Goal: Find specific page/section: Find specific page/section

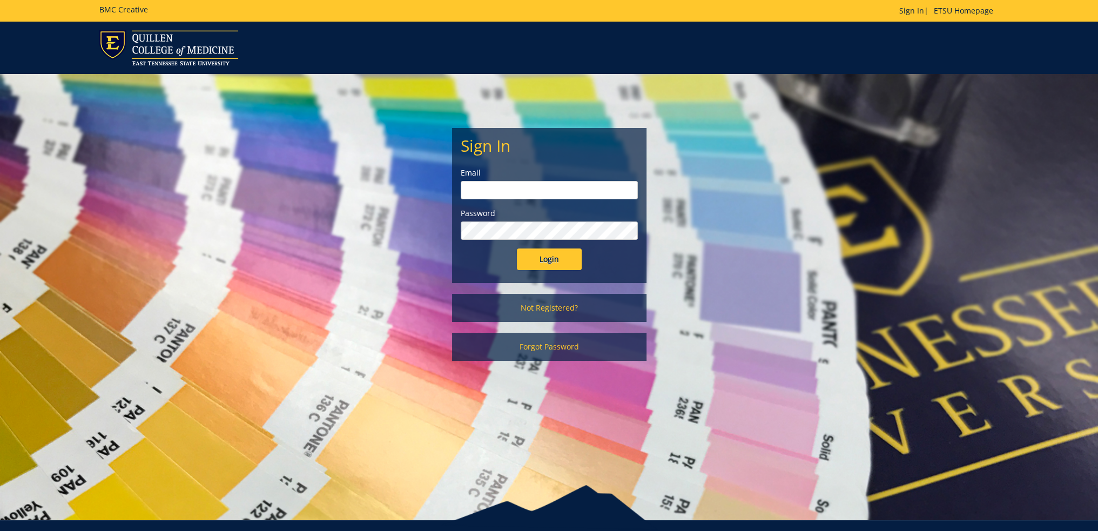
click at [531, 191] on input "email" at bounding box center [549, 190] width 177 height 18
type input "[EMAIL_ADDRESS][DOMAIN_NAME]"
click at [517, 248] on input "Login" at bounding box center [549, 259] width 65 height 22
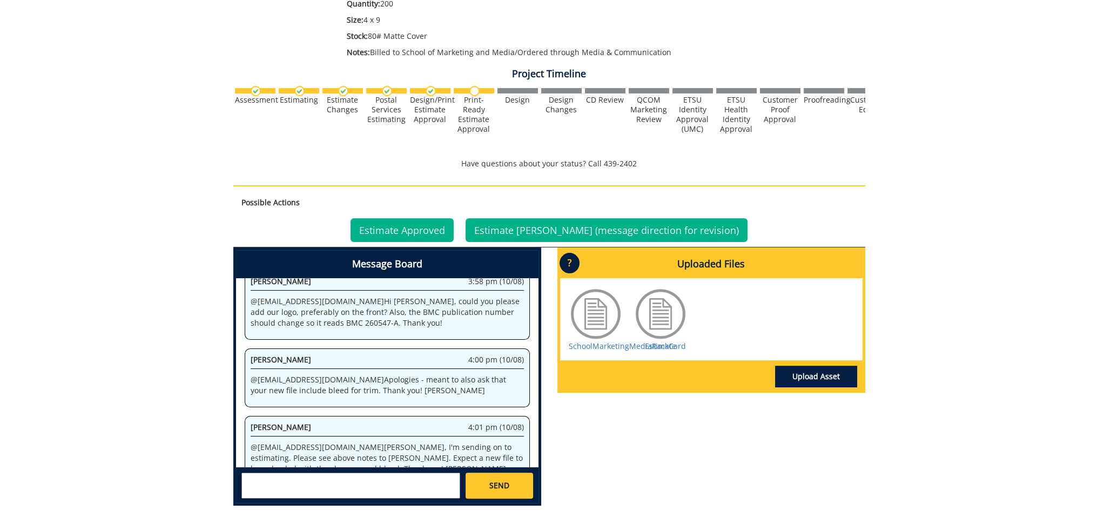
scroll to position [104, 0]
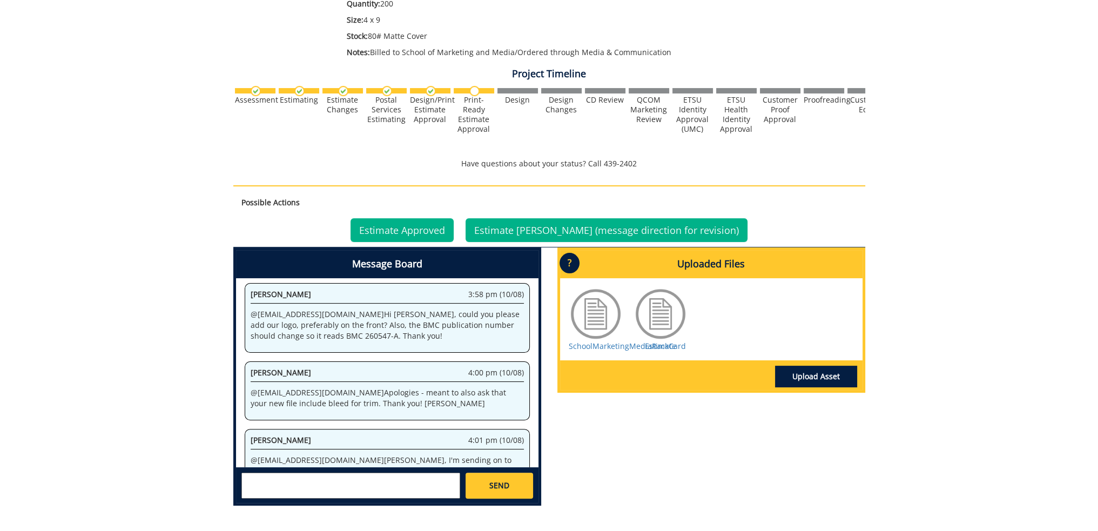
click at [672, 351] on div "SchoolMarketingMediaRackCard Estimate" at bounding box center [711, 319] width 302 height 82
click at [676, 346] on div "Estimate" at bounding box center [661, 319] width 54 height 65
click at [650, 341] on link "Estimate" at bounding box center [660, 346] width 31 height 10
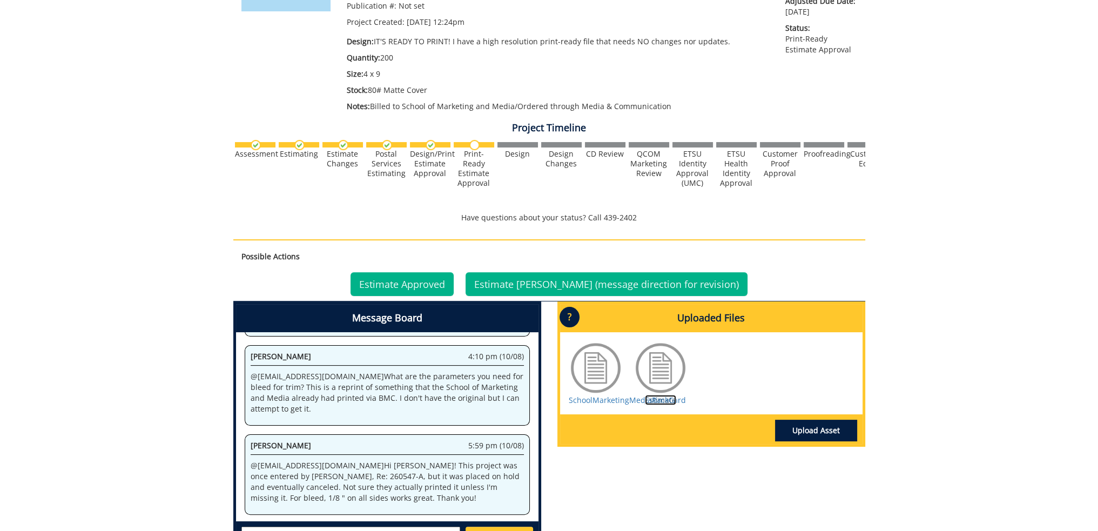
scroll to position [270, 0]
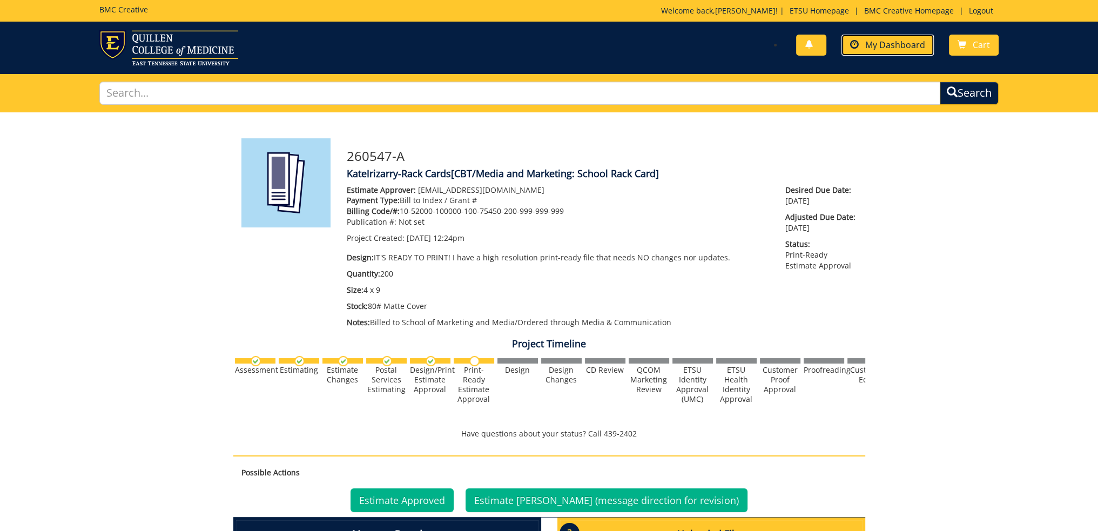
click at [878, 48] on span "My Dashboard" at bounding box center [895, 45] width 60 height 12
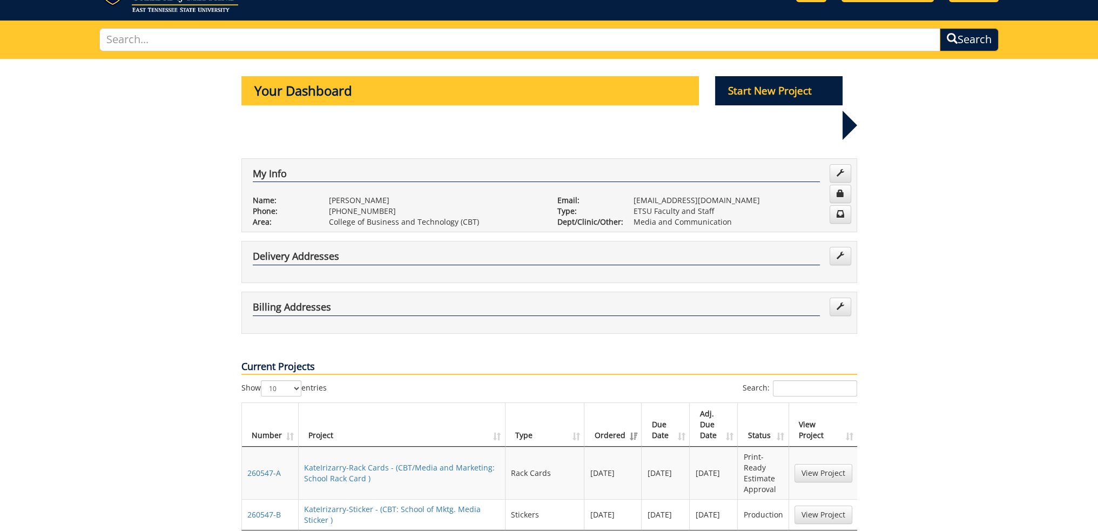
scroll to position [162, 0]
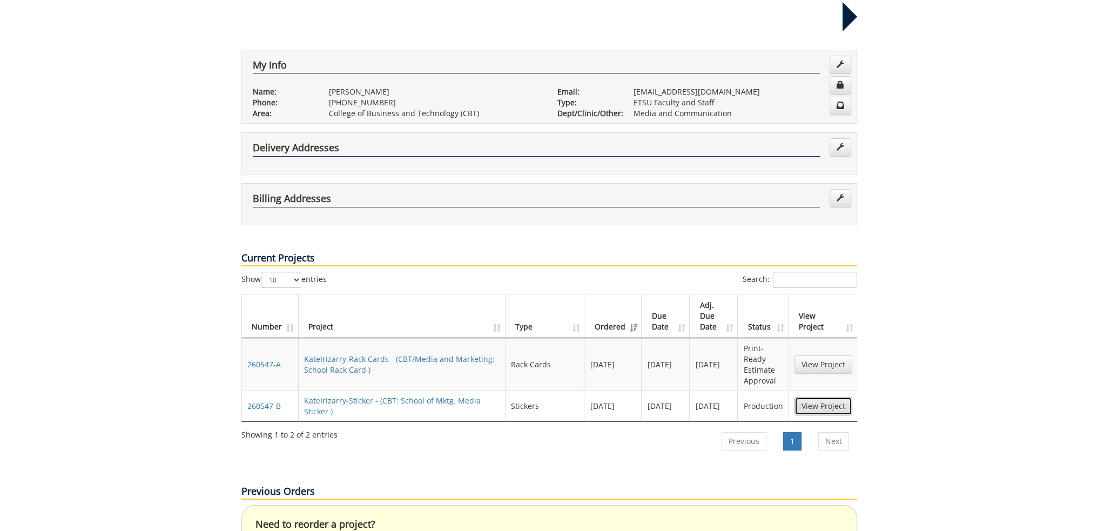
click at [831, 397] on link "View Project" at bounding box center [824, 406] width 58 height 18
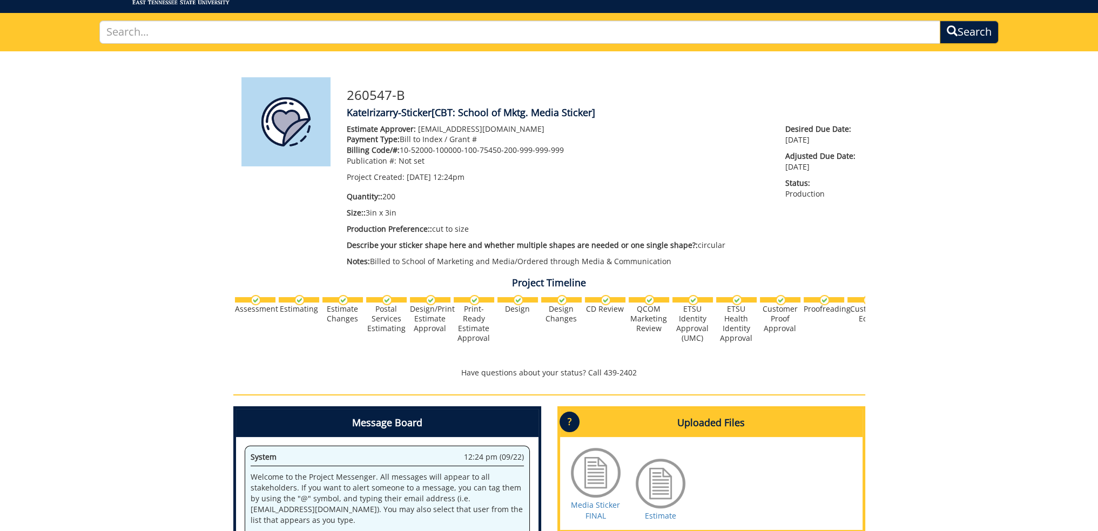
scroll to position [162, 0]
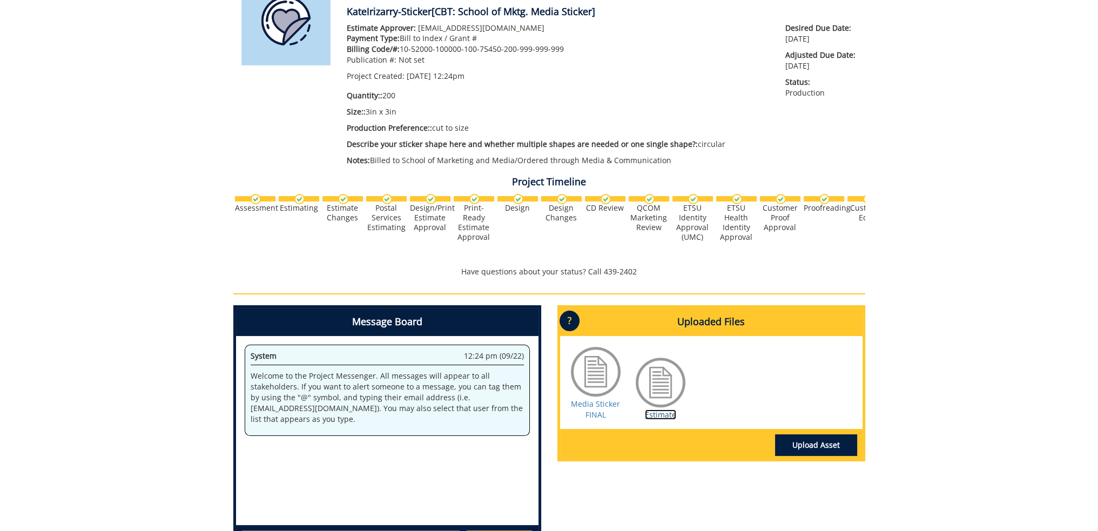
click at [666, 416] on link "Estimate" at bounding box center [660, 414] width 31 height 10
click at [588, 406] on link "Media Sticker FINAL" at bounding box center [595, 409] width 49 height 21
click at [663, 412] on link "Estimate" at bounding box center [660, 414] width 31 height 10
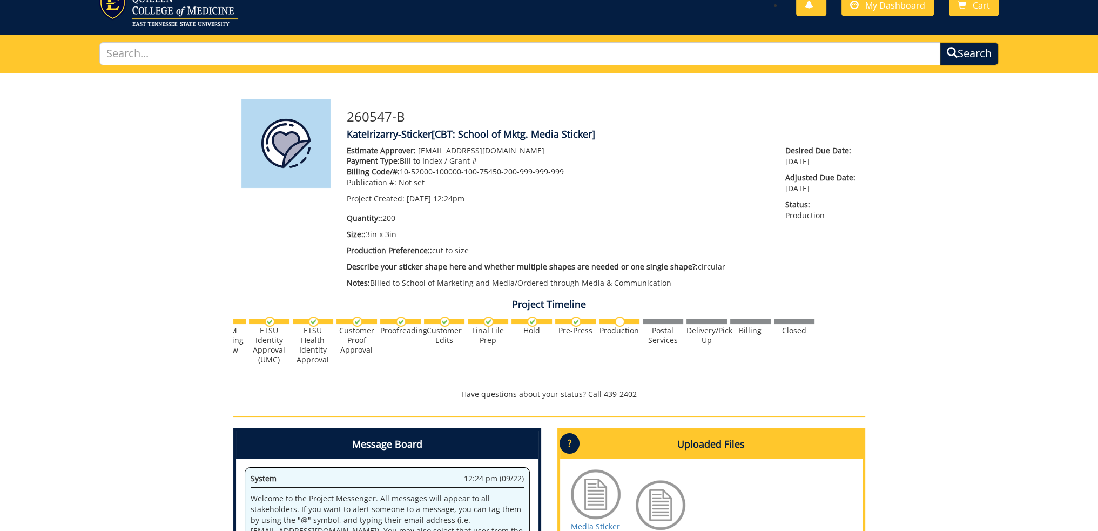
scroll to position [0, 0]
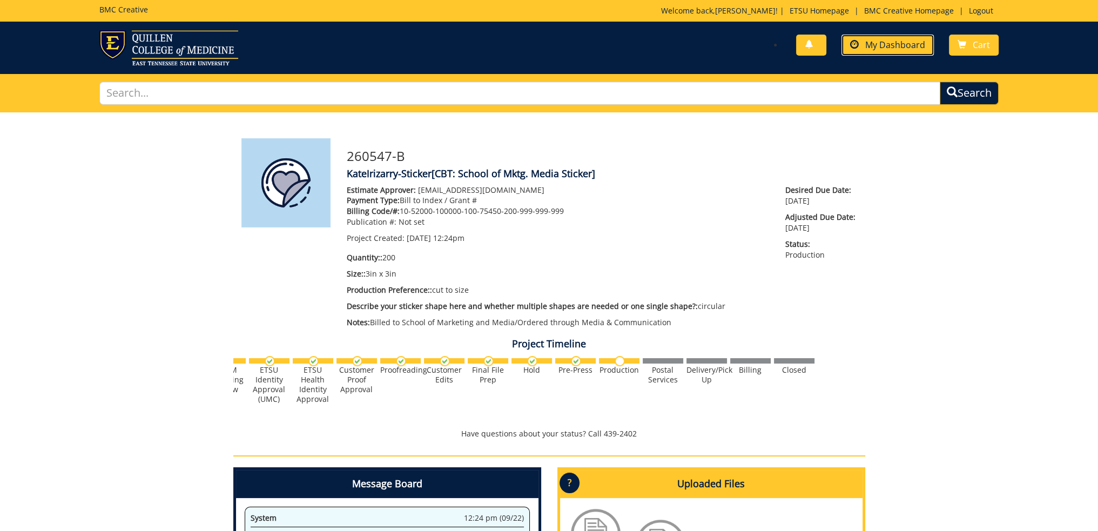
click at [890, 46] on span "My Dashboard" at bounding box center [895, 45] width 60 height 12
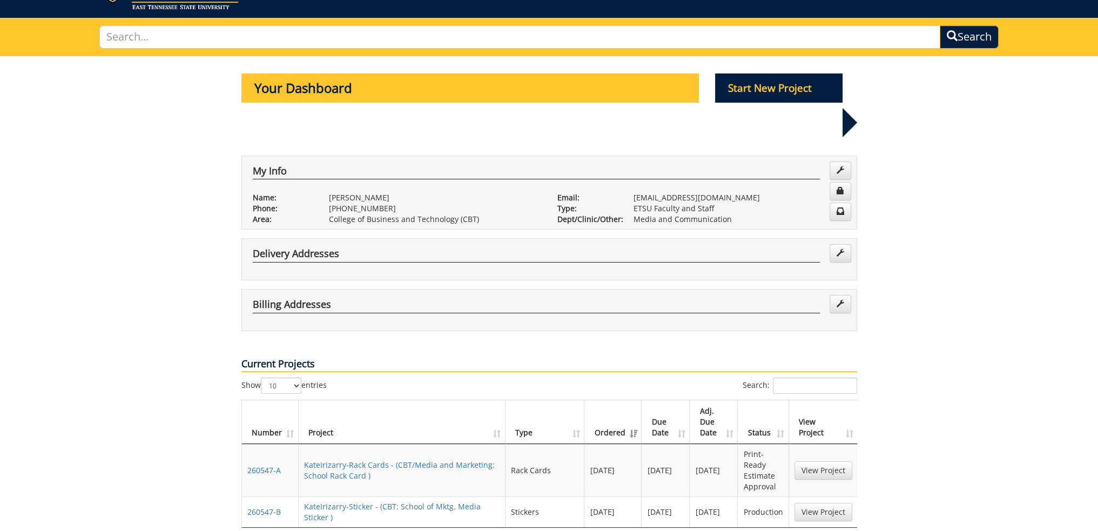
scroll to position [108, 0]
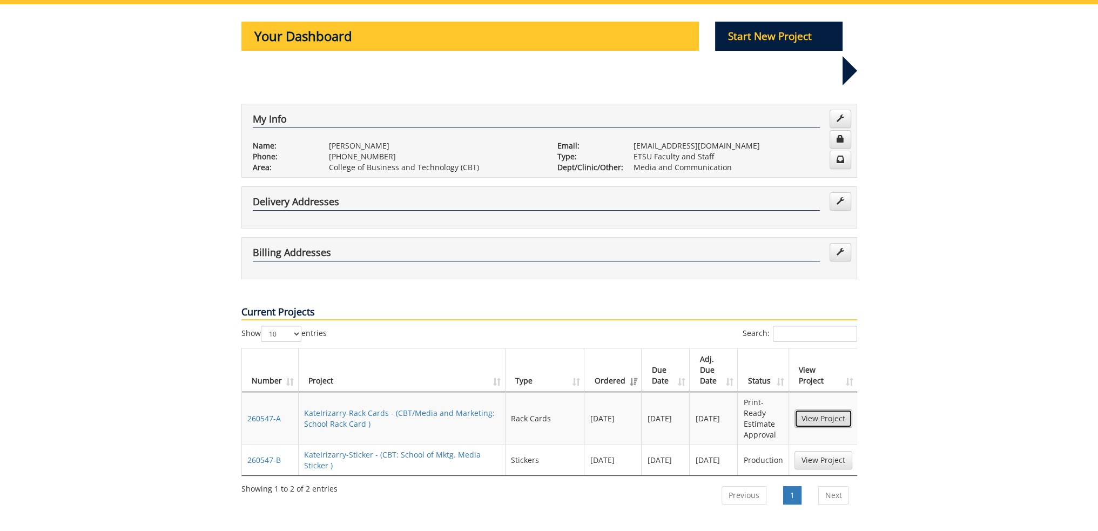
click at [818, 409] on link "View Project" at bounding box center [824, 418] width 58 height 18
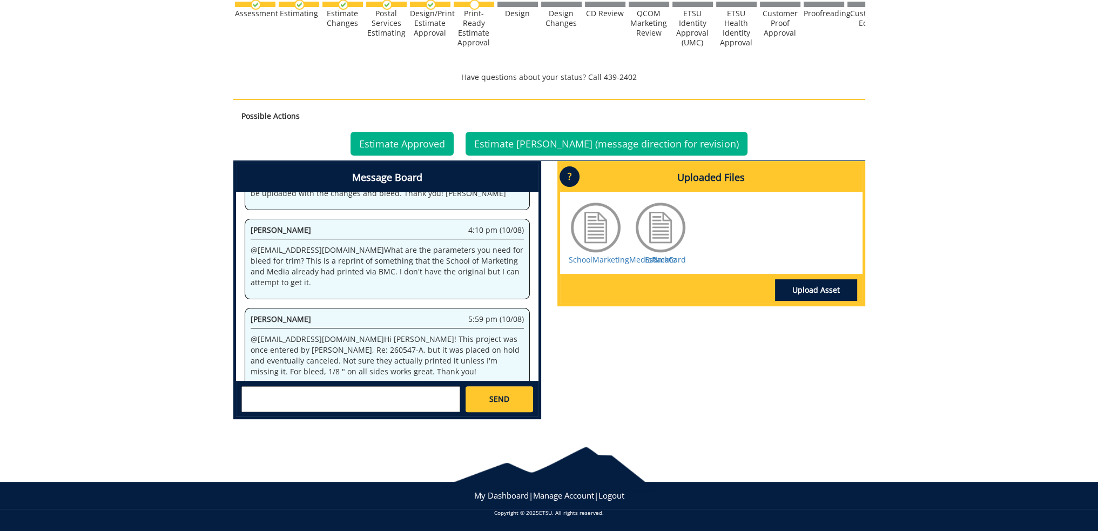
scroll to position [320, 0]
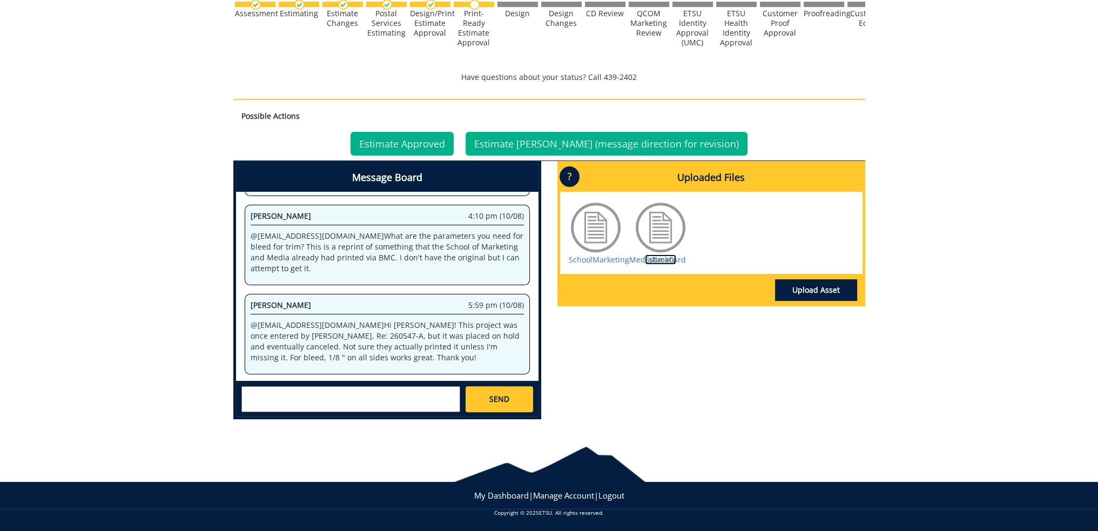
click at [672, 258] on link "Estimate" at bounding box center [660, 259] width 31 height 10
click at [609, 255] on link "SchoolMarketingMediaRackCard" at bounding box center [627, 259] width 117 height 10
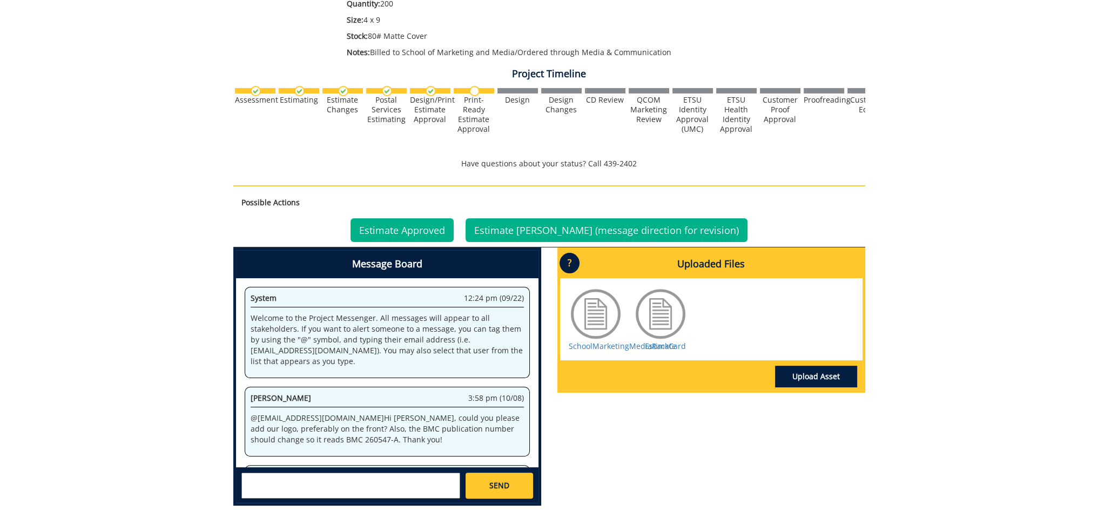
scroll to position [320, 0]
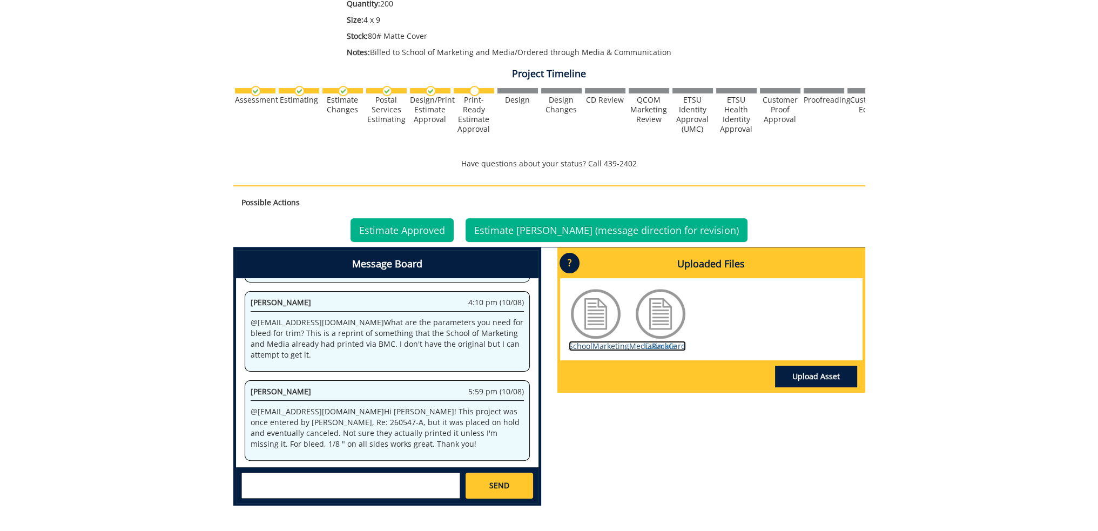
click at [591, 346] on link "SchoolMarketingMediaRackCard" at bounding box center [627, 346] width 117 height 10
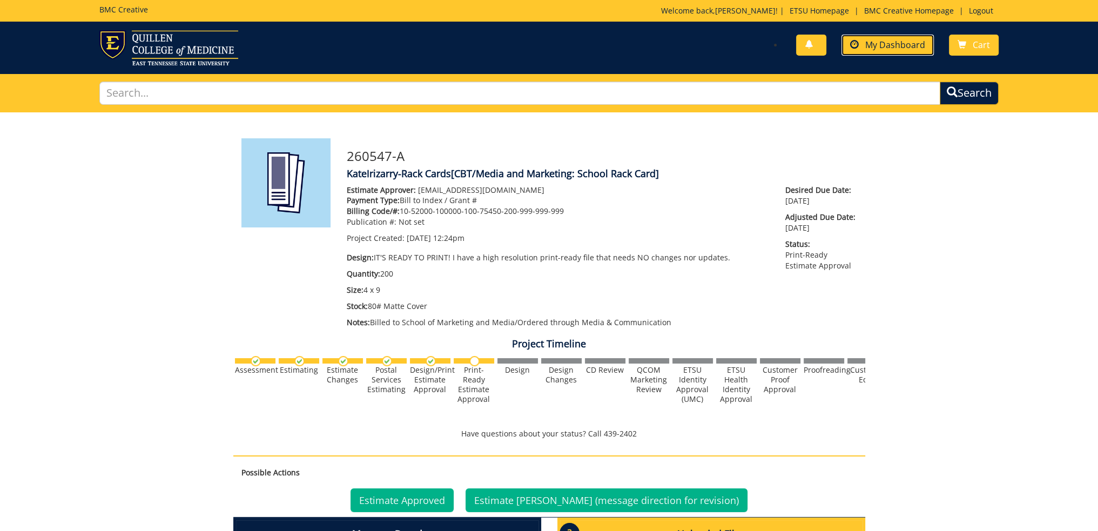
click at [894, 44] on span "My Dashboard" at bounding box center [895, 45] width 60 height 12
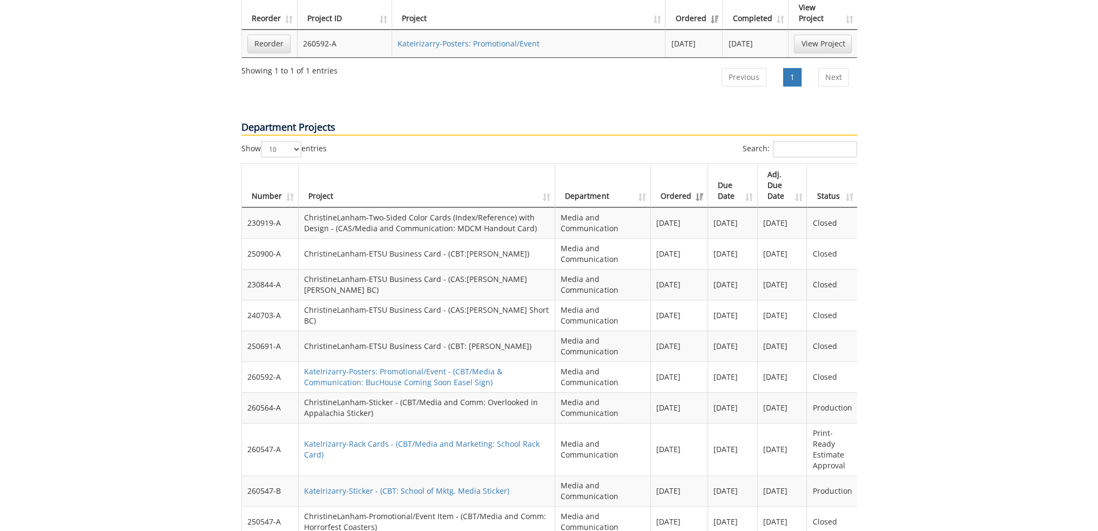
scroll to position [864, 0]
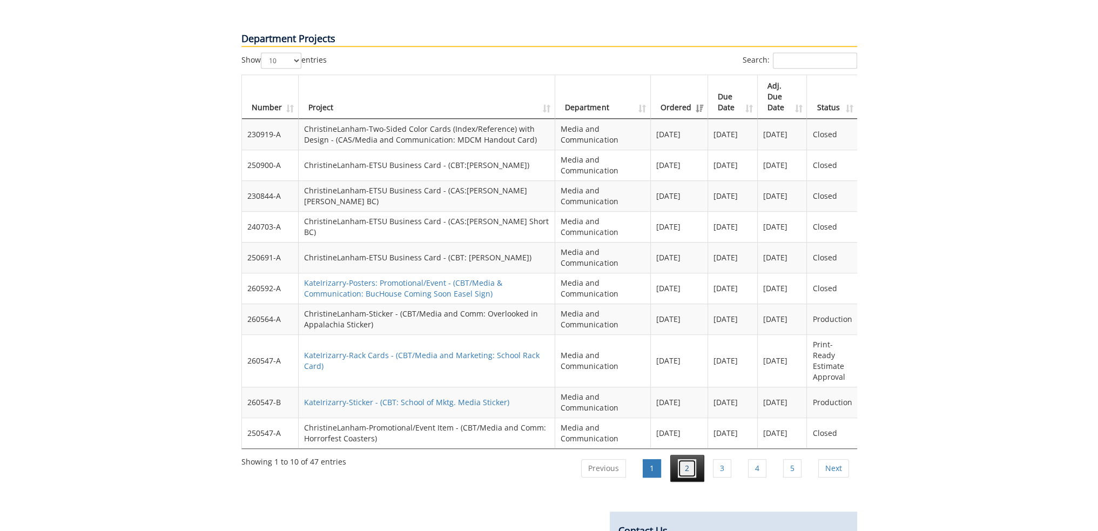
click at [688, 459] on link "2" at bounding box center [687, 468] width 18 height 18
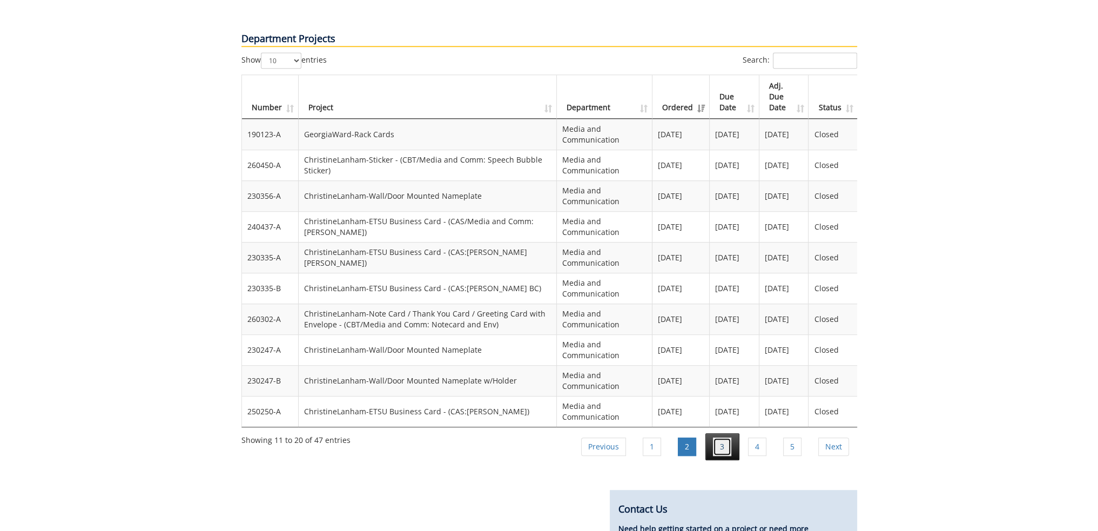
click at [731, 438] on link "3" at bounding box center [722, 447] width 18 height 18
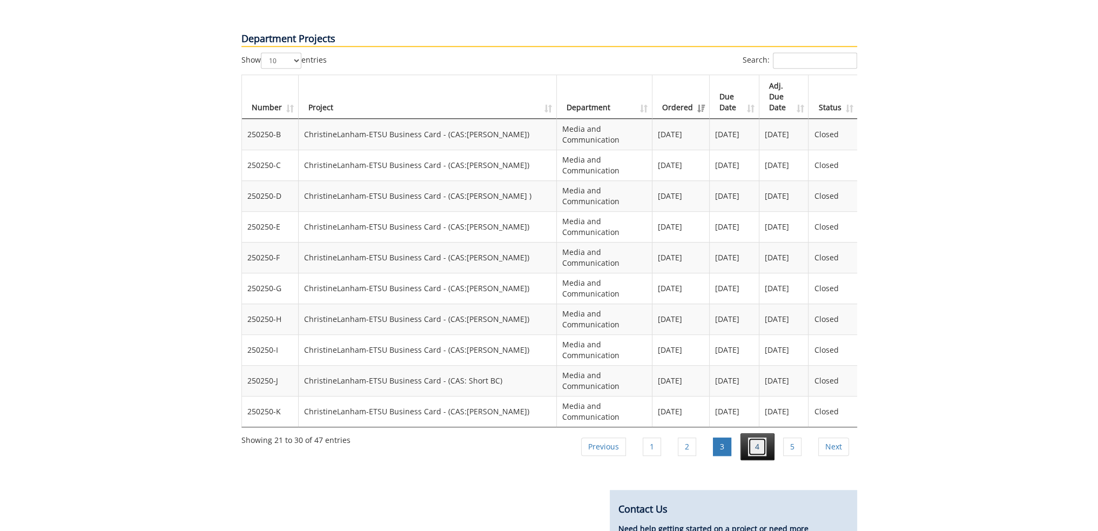
click at [765, 438] on link "4" at bounding box center [757, 447] width 18 height 18
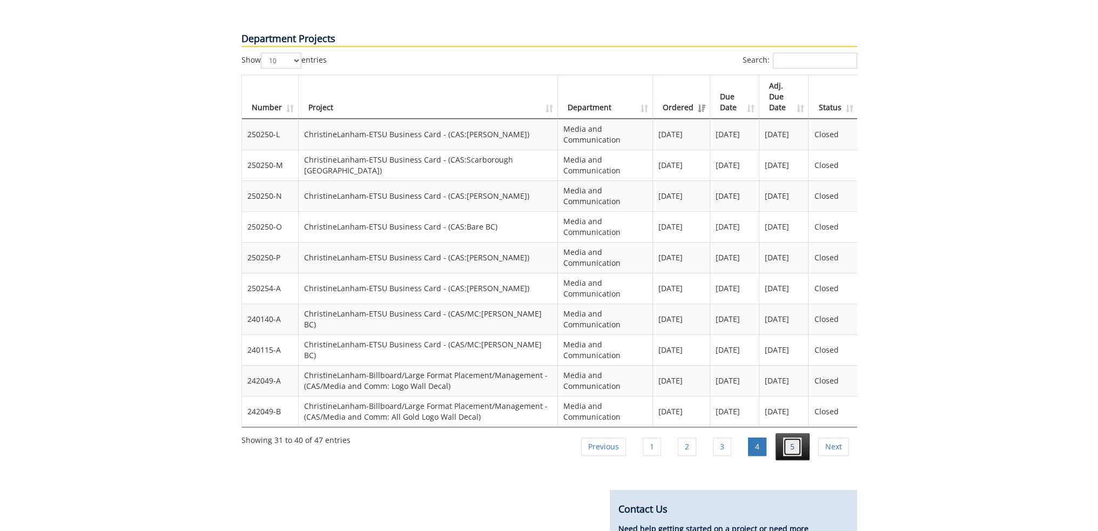
click at [789, 438] on link "5" at bounding box center [792, 447] width 18 height 18
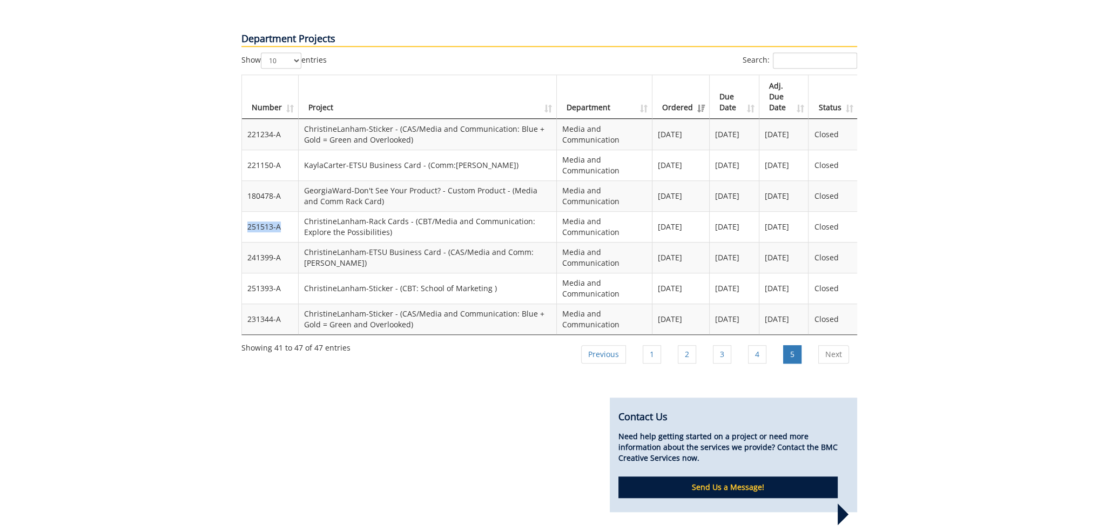
drag, startPoint x: 245, startPoint y: 192, endPoint x: 282, endPoint y: 196, distance: 37.5
click at [282, 211] on td "251513-A" at bounding box center [270, 226] width 57 height 31
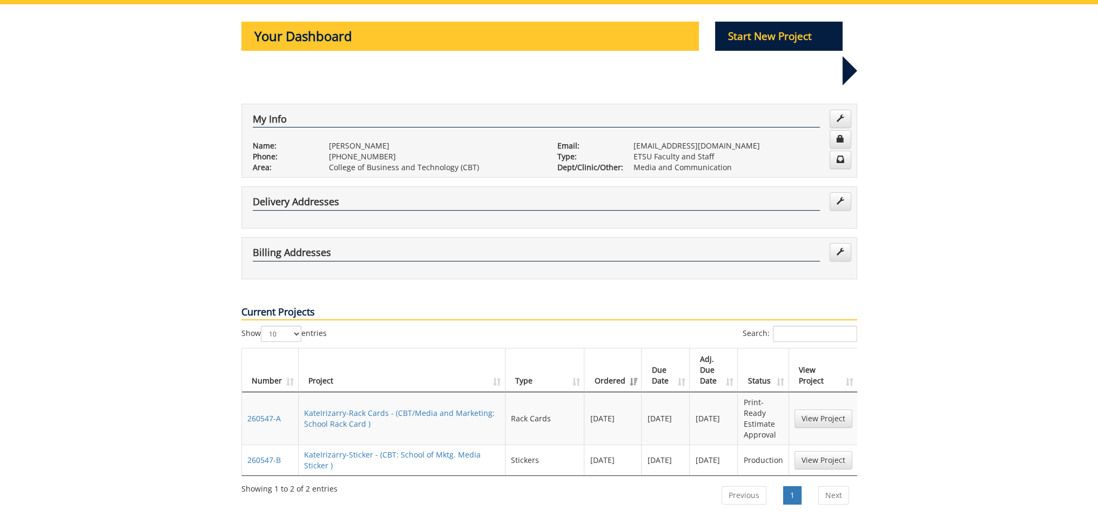
scroll to position [0, 0]
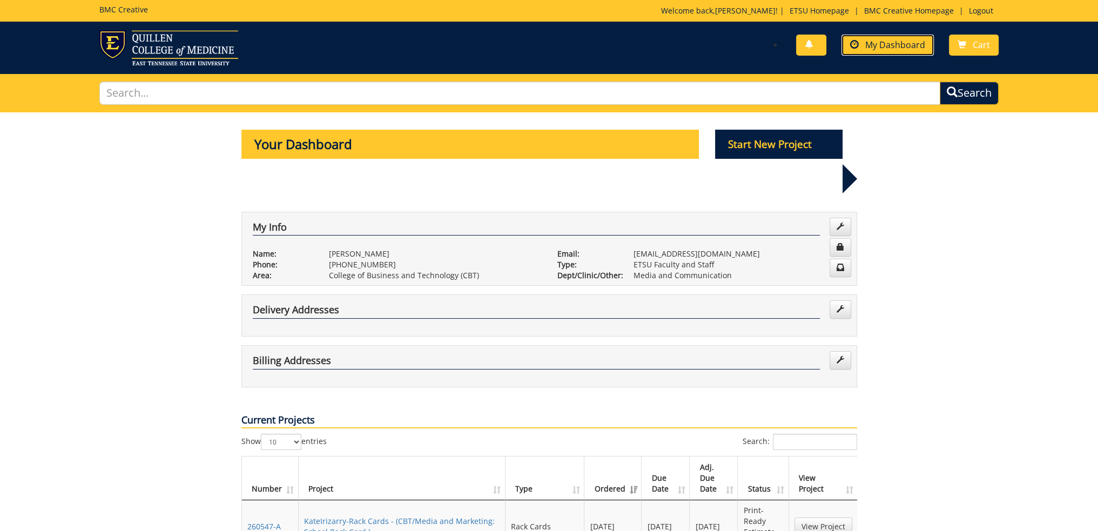
click at [883, 39] on span "My Dashboard" at bounding box center [895, 45] width 60 height 12
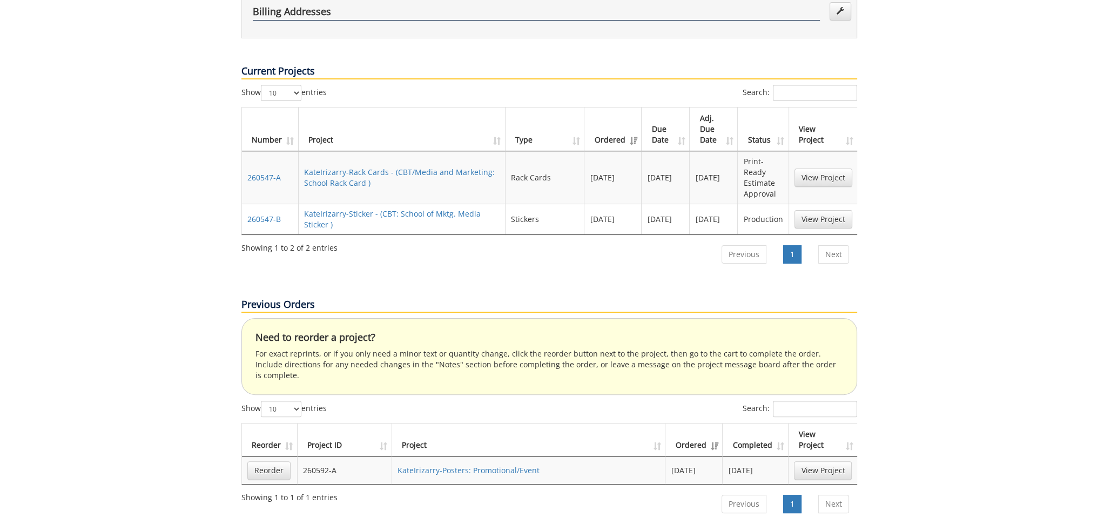
scroll to position [270, 0]
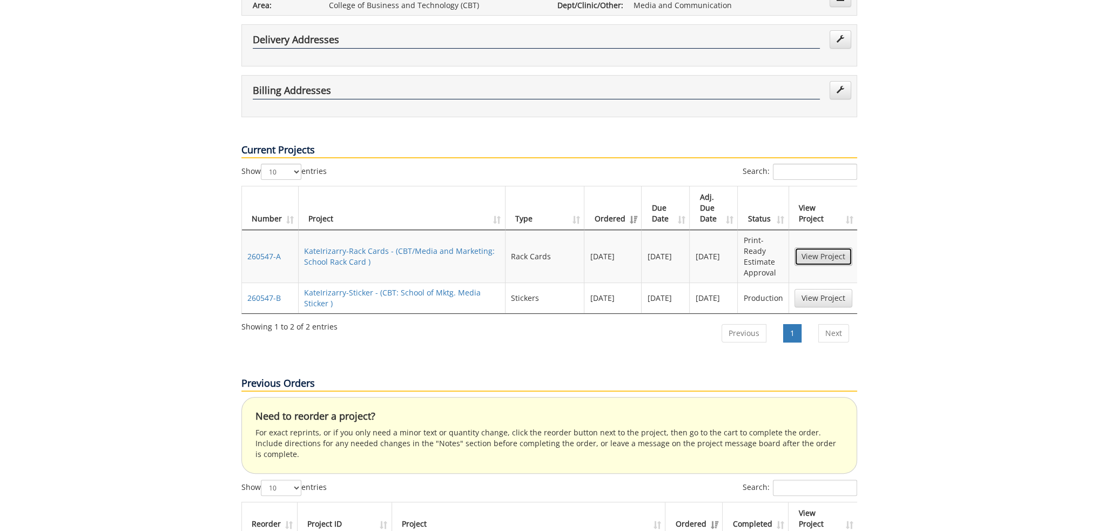
click at [840, 247] on link "View Project" at bounding box center [824, 256] width 58 height 18
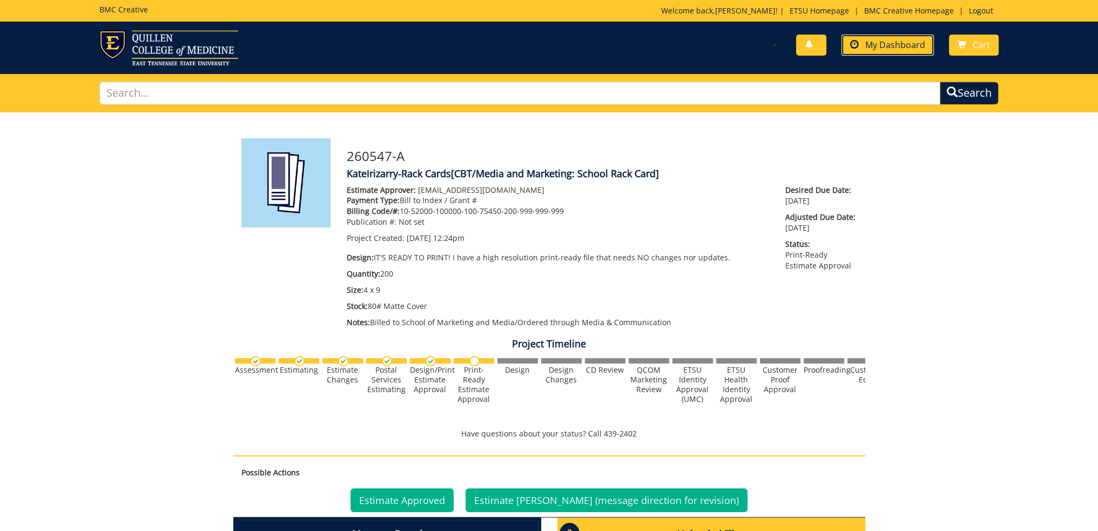
click at [888, 43] on span "My Dashboard" at bounding box center [895, 45] width 60 height 12
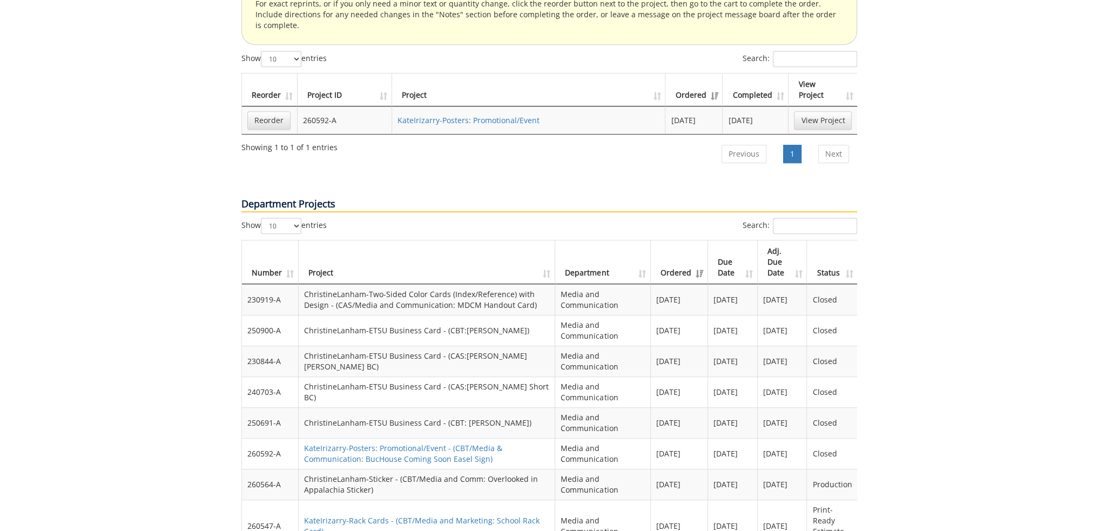
scroll to position [864, 0]
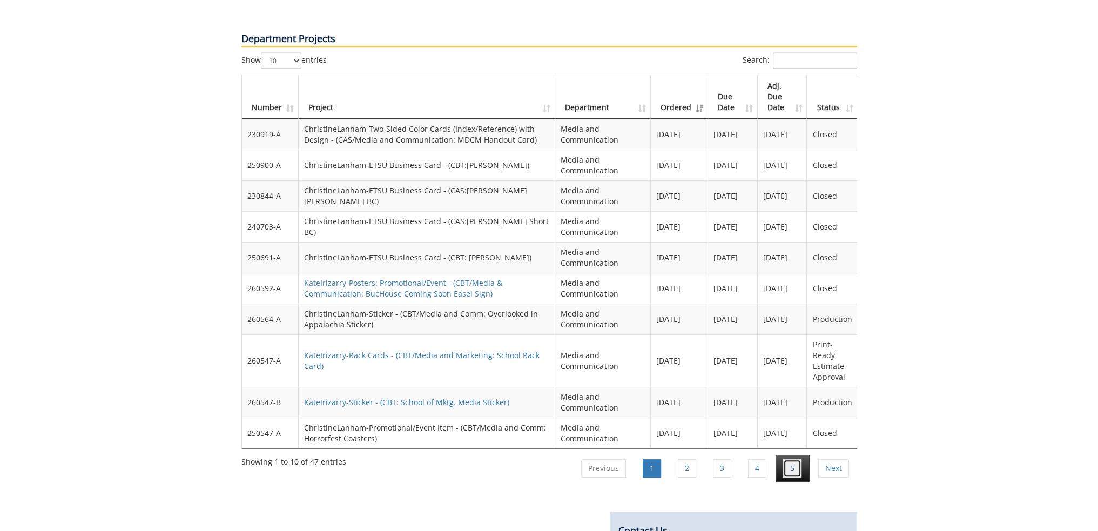
click at [801, 459] on link "5" at bounding box center [792, 468] width 18 height 18
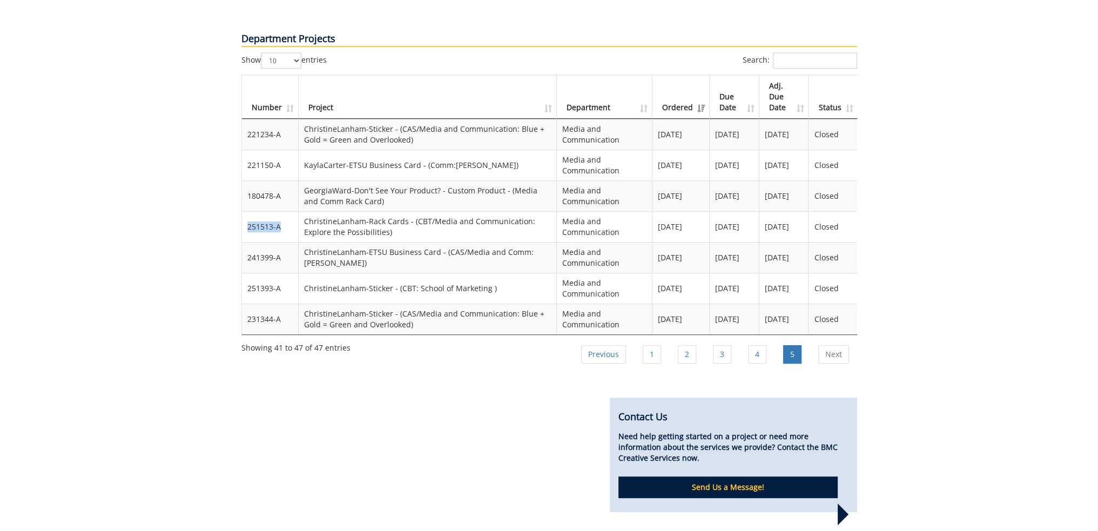
drag, startPoint x: 285, startPoint y: 192, endPoint x: 246, endPoint y: 193, distance: 38.9
click at [246, 211] on td "251513-A" at bounding box center [270, 226] width 57 height 31
copy td "251513-A"
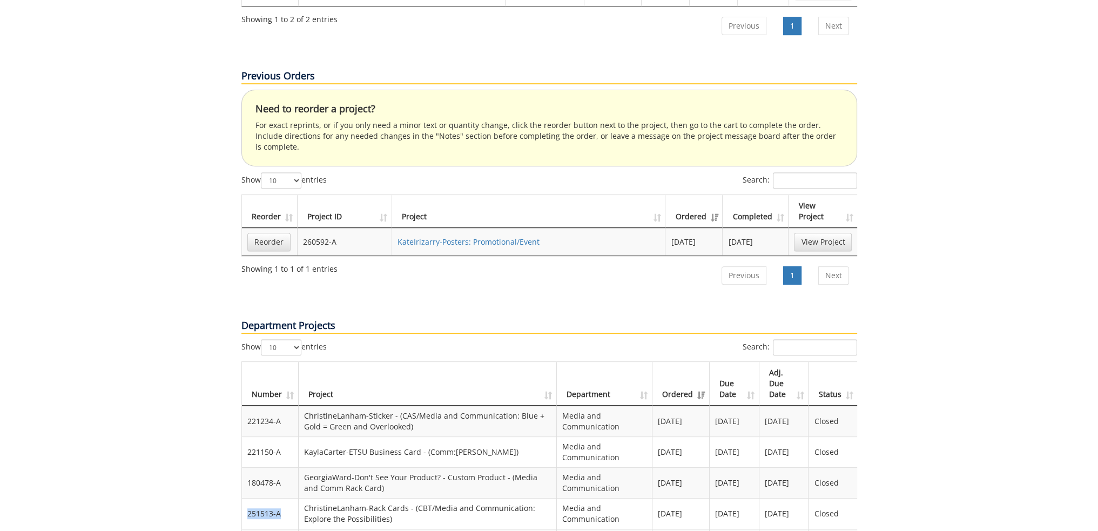
scroll to position [432, 0]
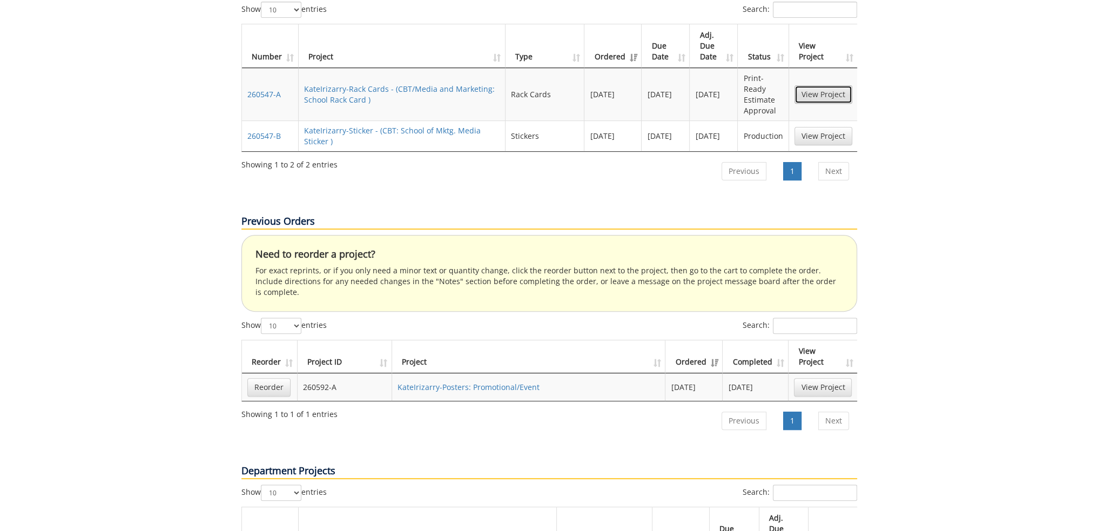
click at [831, 85] on link "View Project" at bounding box center [824, 94] width 58 height 18
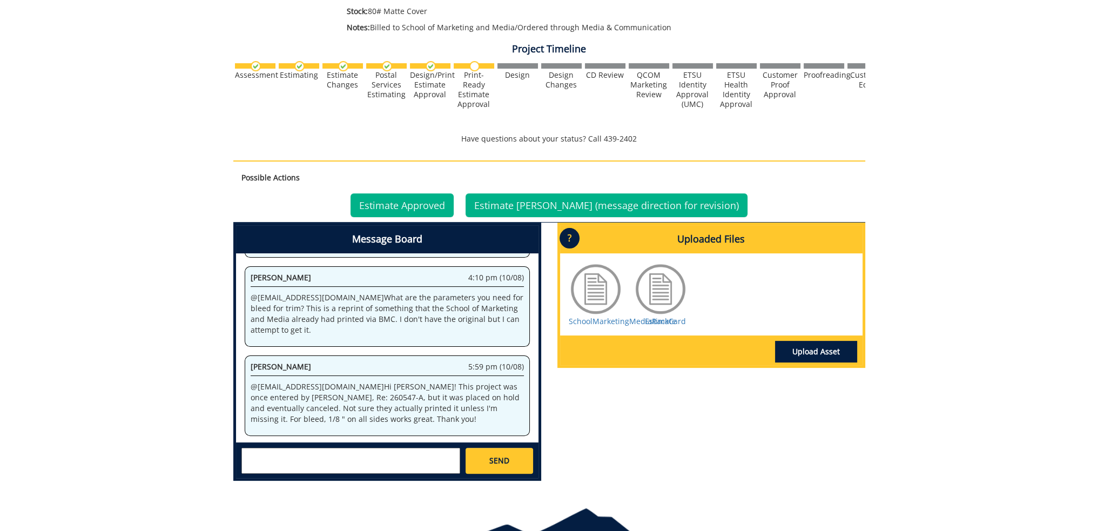
scroll to position [356, 0]
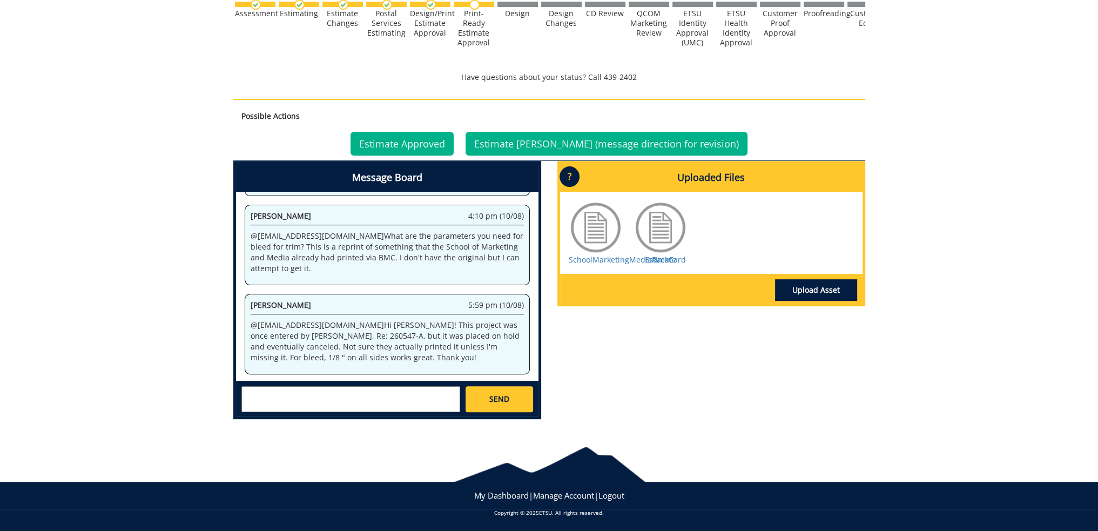
click at [307, 394] on textarea at bounding box center [350, 399] width 219 height 26
